Goal: Transaction & Acquisition: Download file/media

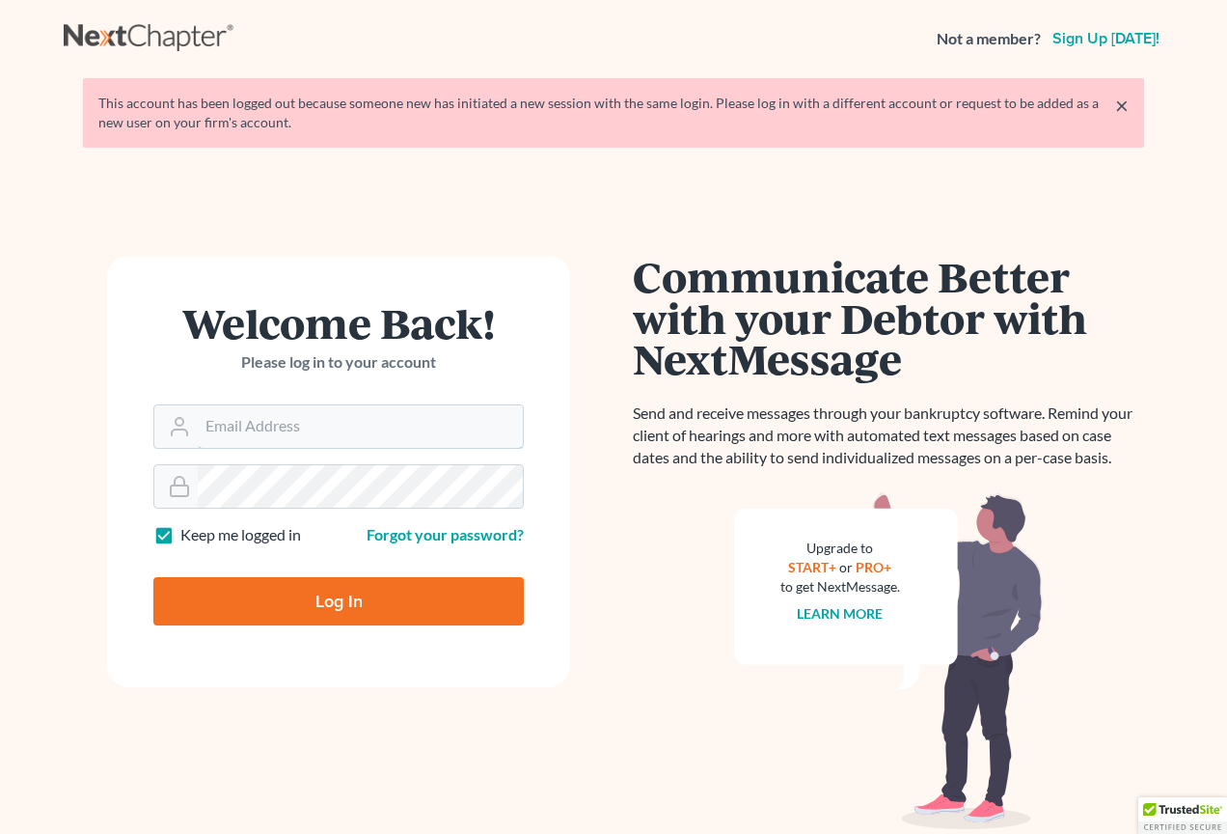
type input "[EMAIL_ADDRESS][DOMAIN_NAME]"
click at [355, 613] on input "Log In" at bounding box center [338, 601] width 370 height 48
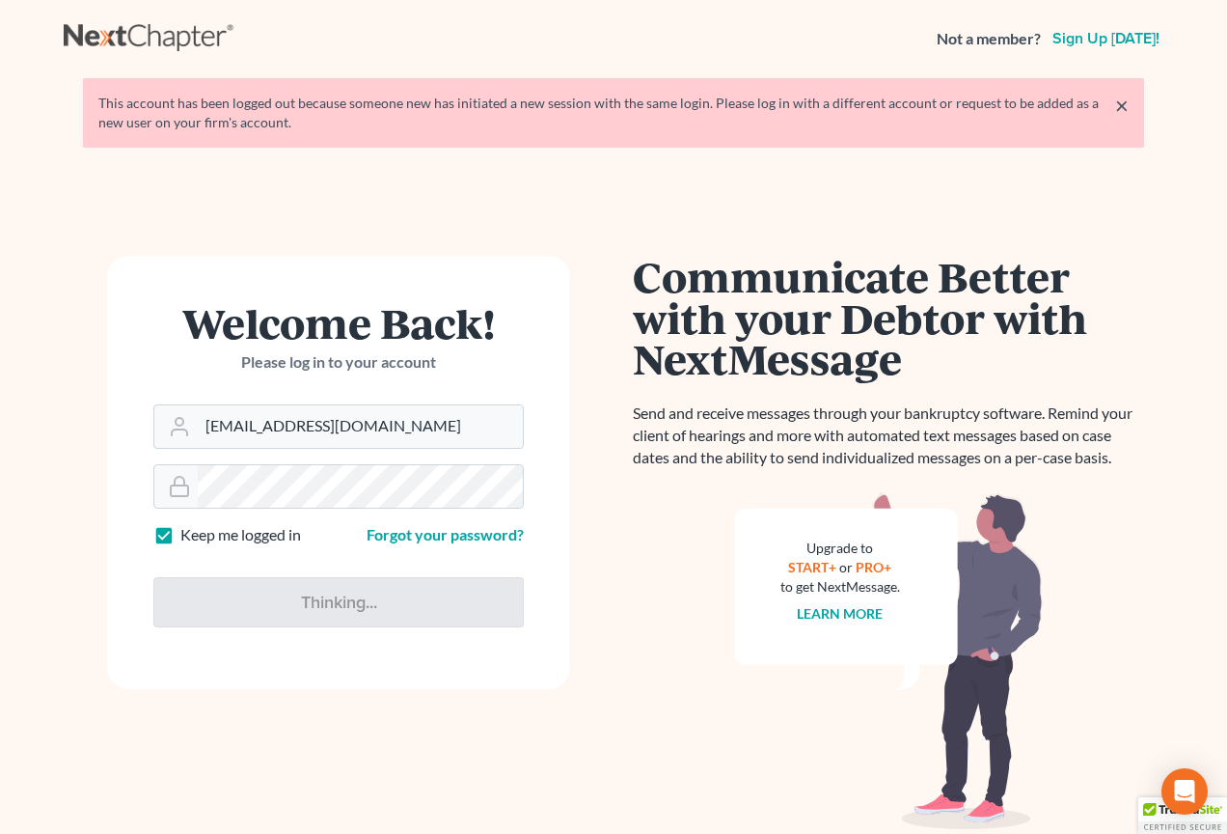
type input "Thinking..."
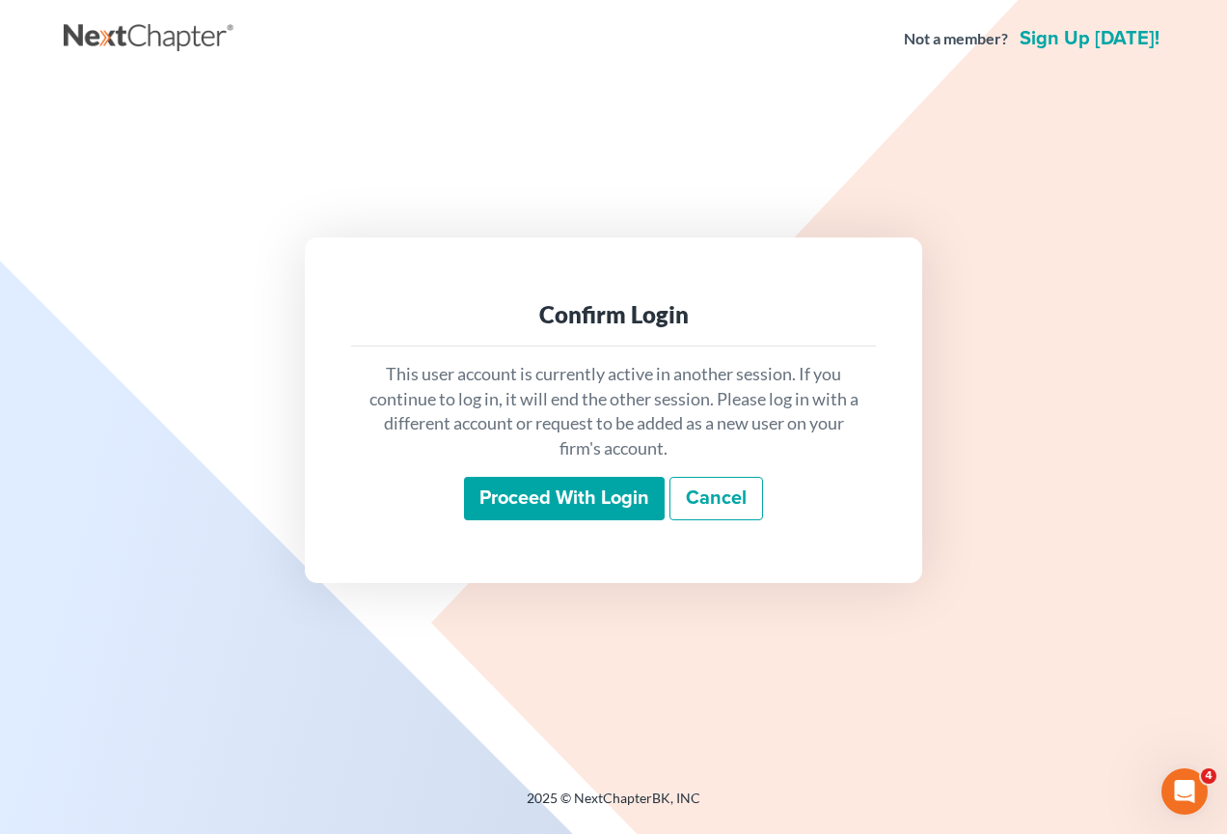
click at [604, 504] on input "Proceed with login" at bounding box center [564, 499] width 201 height 44
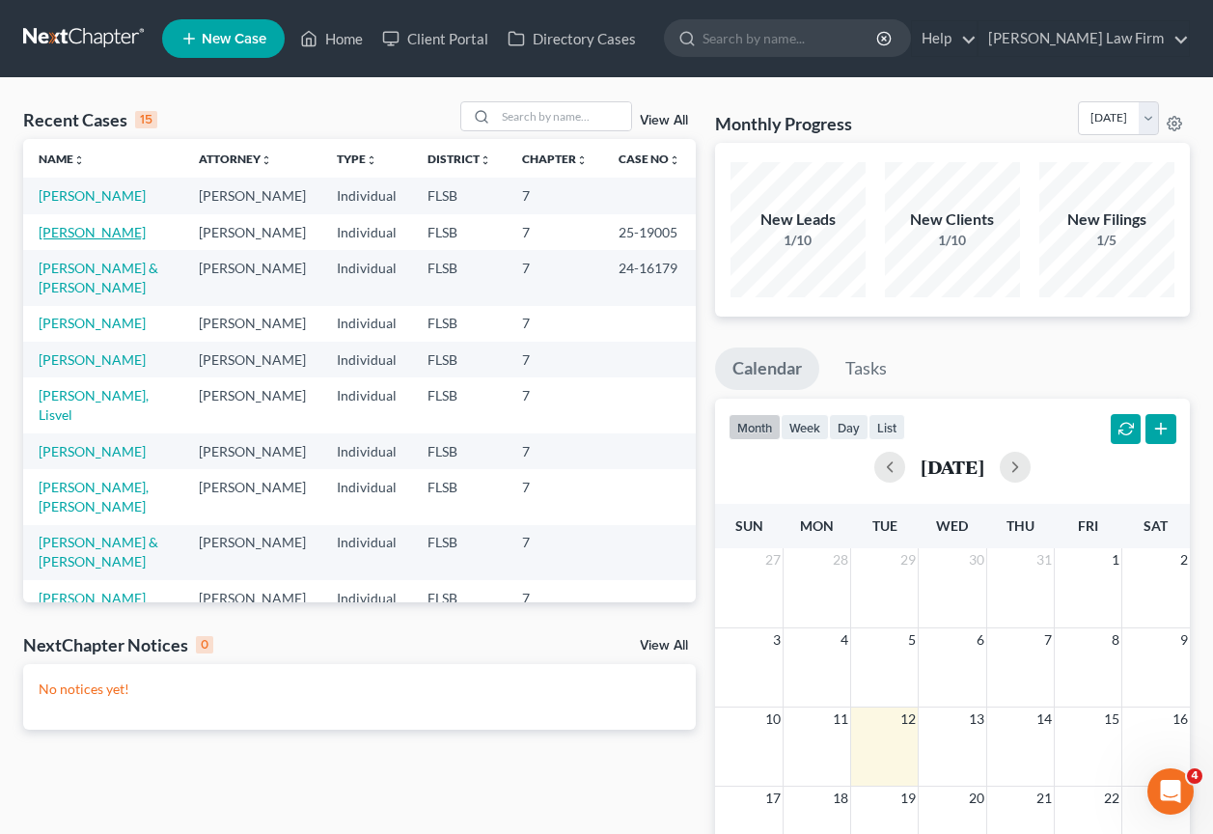
click at [86, 240] on link "[PERSON_NAME]" at bounding box center [92, 232] width 107 height 16
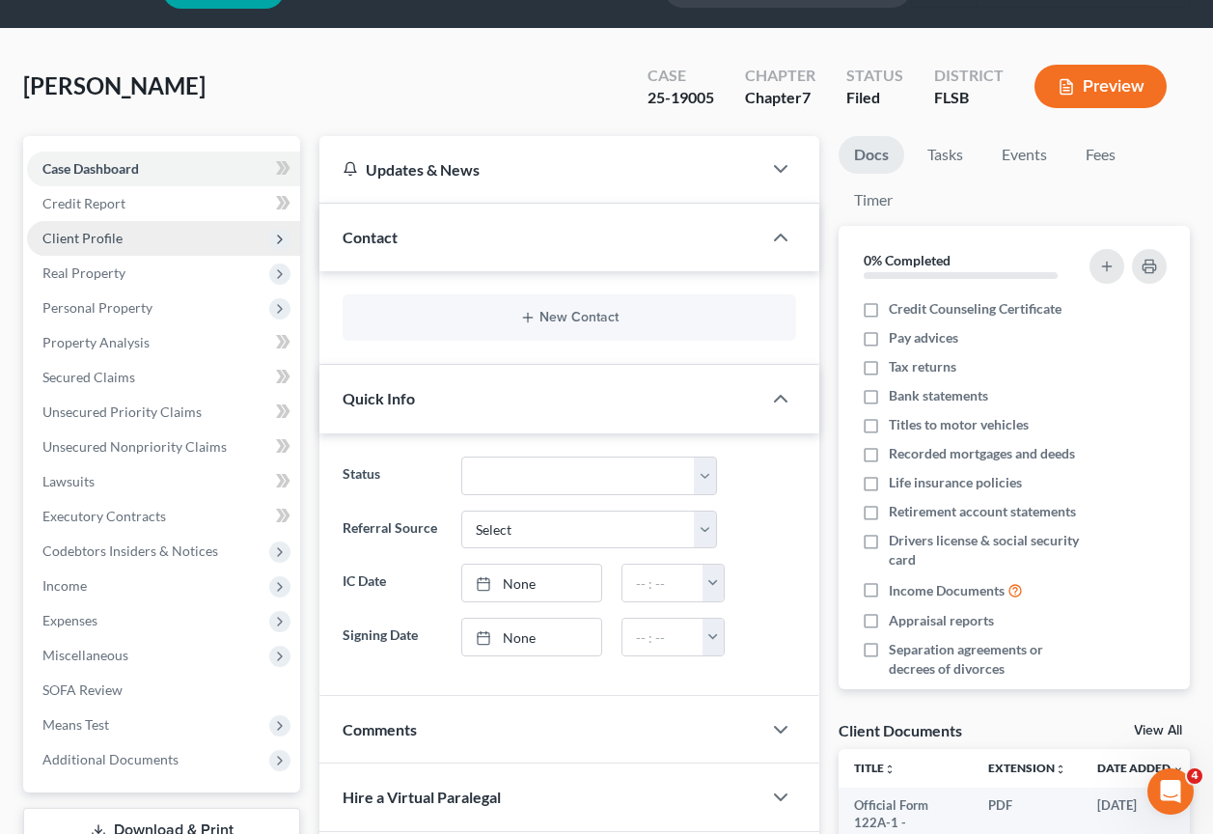
scroll to position [204, 0]
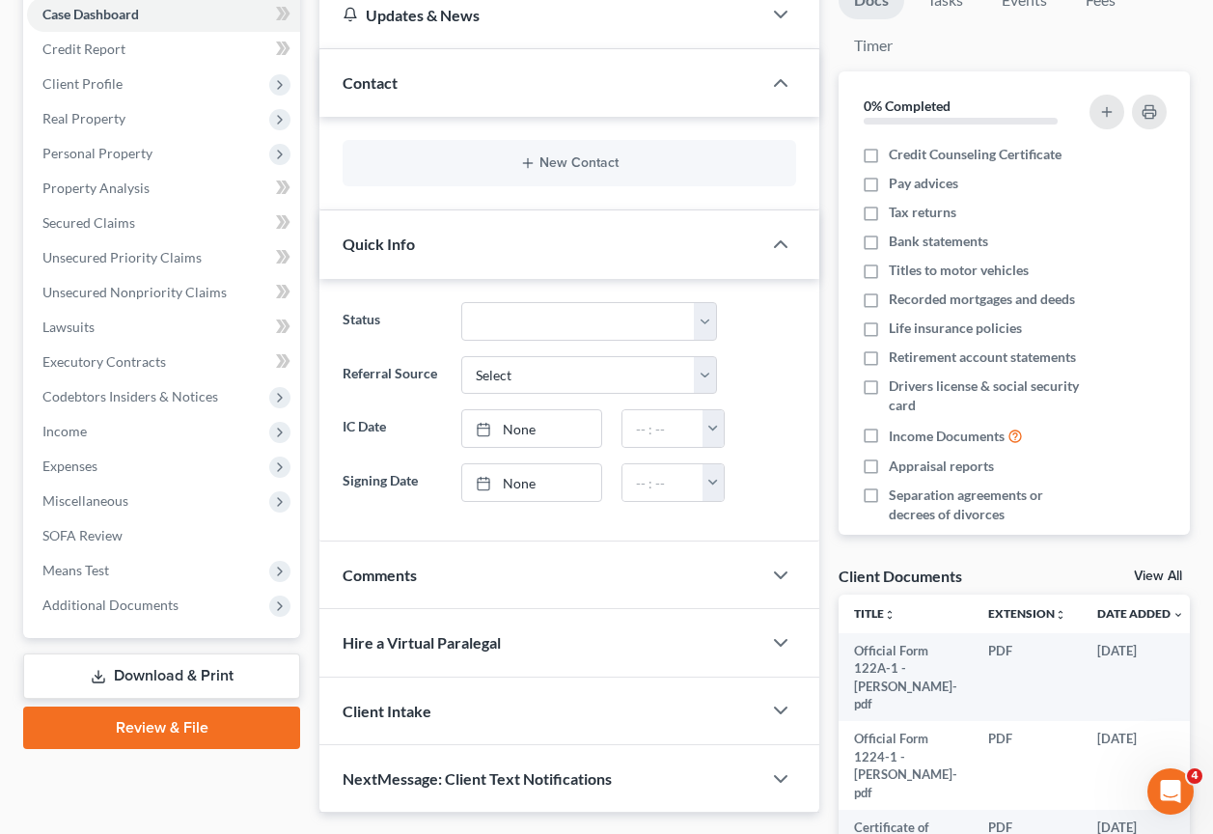
click at [184, 679] on link "Download & Print" at bounding box center [161, 675] width 277 height 45
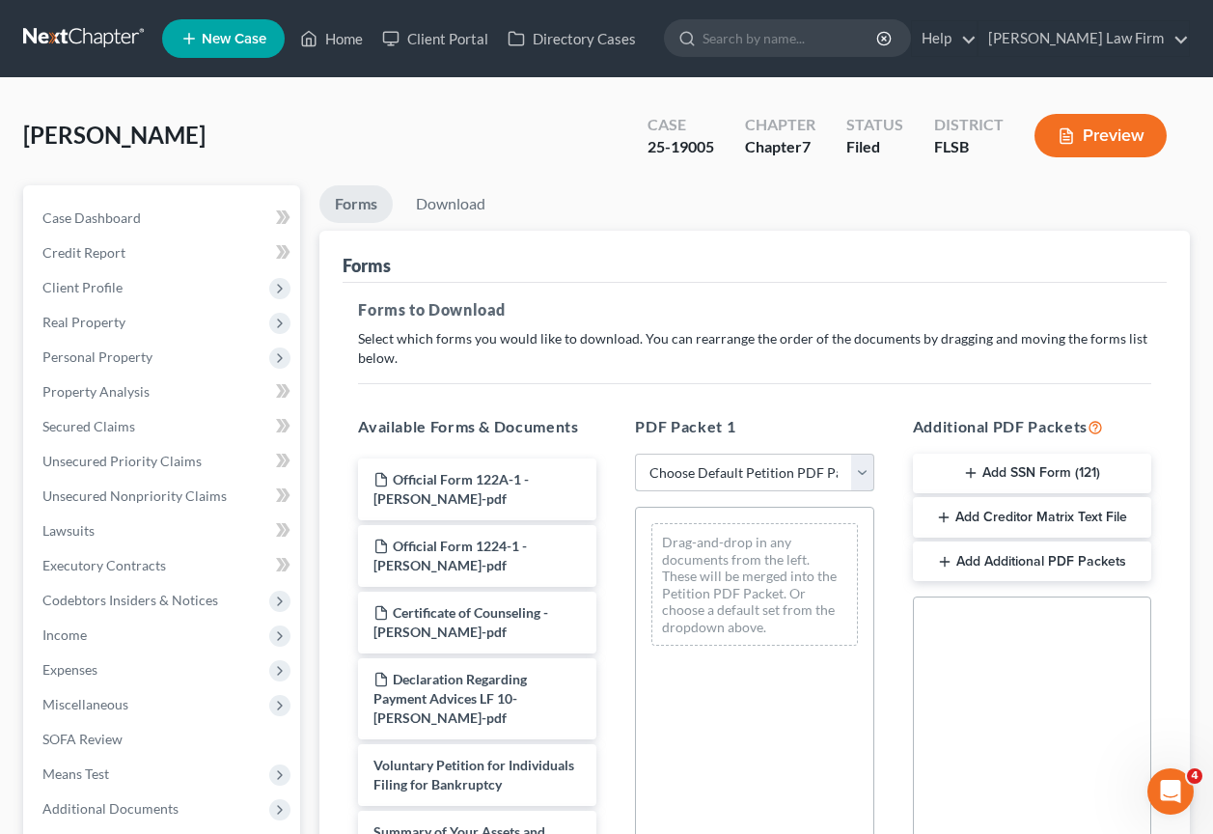
click at [866, 470] on select "Choose Default Petition PDF Packet Complete Bankruptcy Petition (all forms and …" at bounding box center [754, 472] width 238 height 39
select select "0"
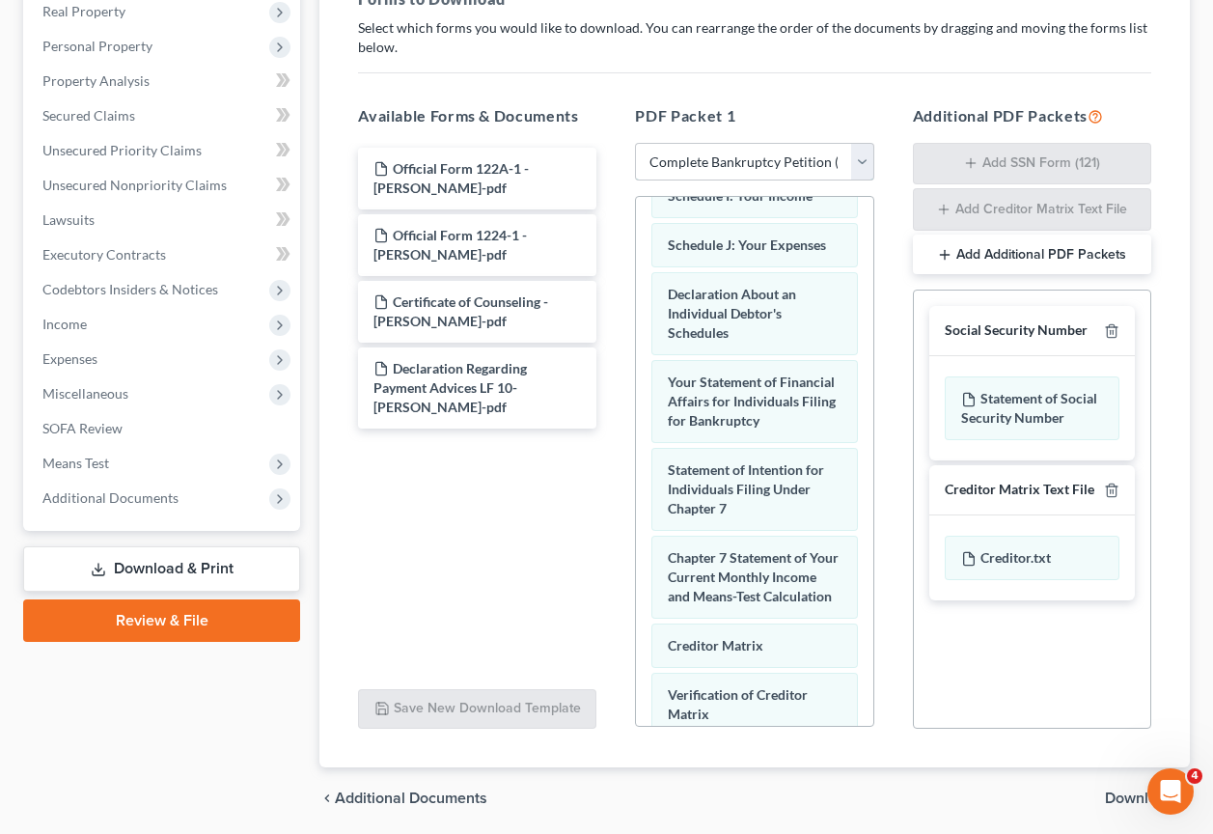
scroll to position [317, 0]
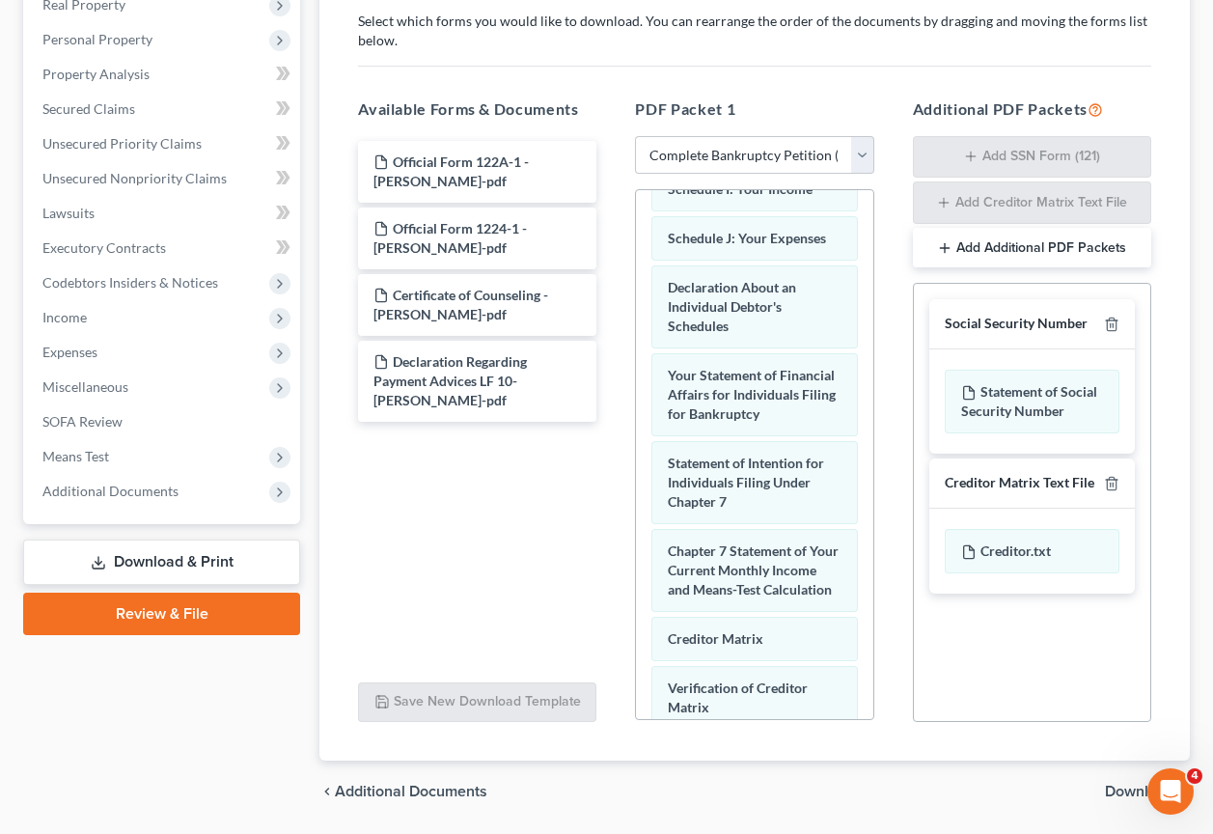
click at [1127, 787] on span "Download" at bounding box center [1139, 790] width 69 height 15
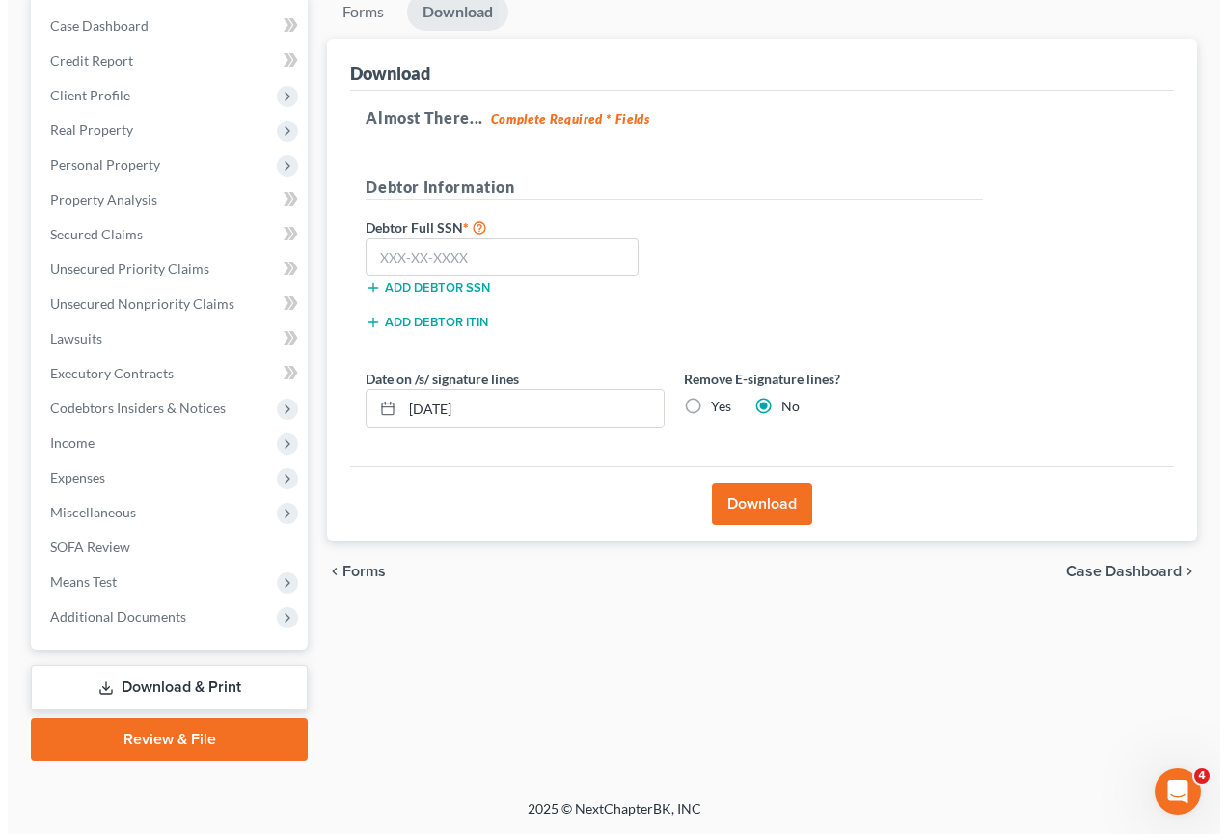
scroll to position [192, 0]
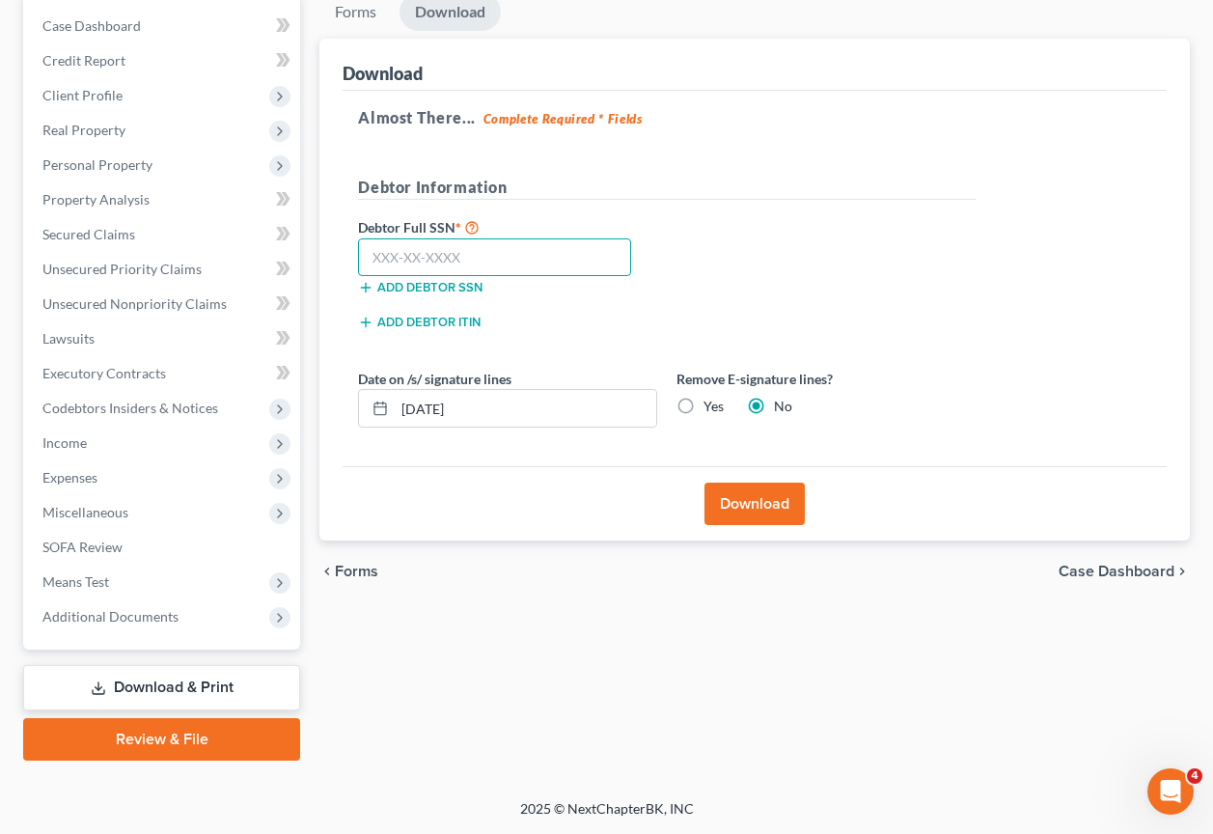
click at [487, 256] on input "text" at bounding box center [494, 257] width 273 height 39
type input "265-99-1377"
click at [778, 506] on button "Download" at bounding box center [754, 503] width 100 height 42
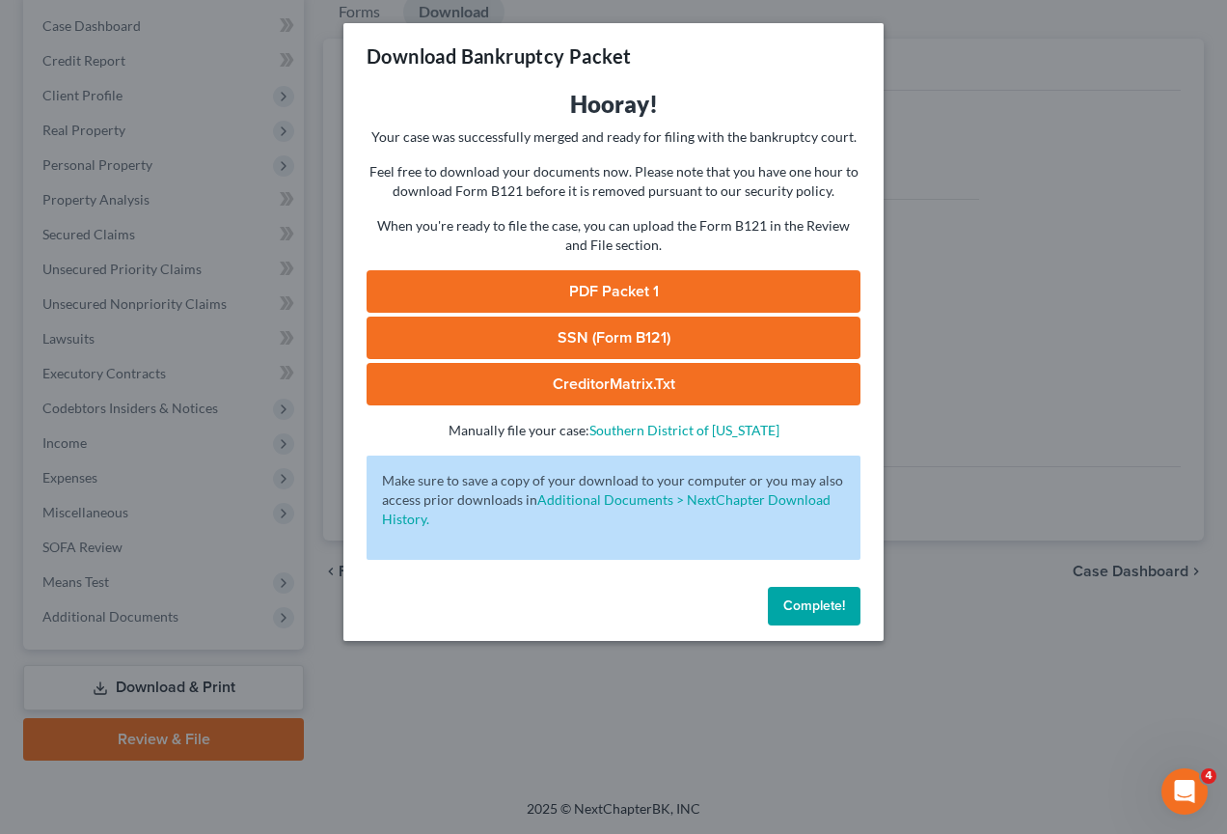
click at [617, 292] on link "PDF Packet 1" at bounding box center [614, 291] width 494 height 42
